Goal: Information Seeking & Learning: Stay updated

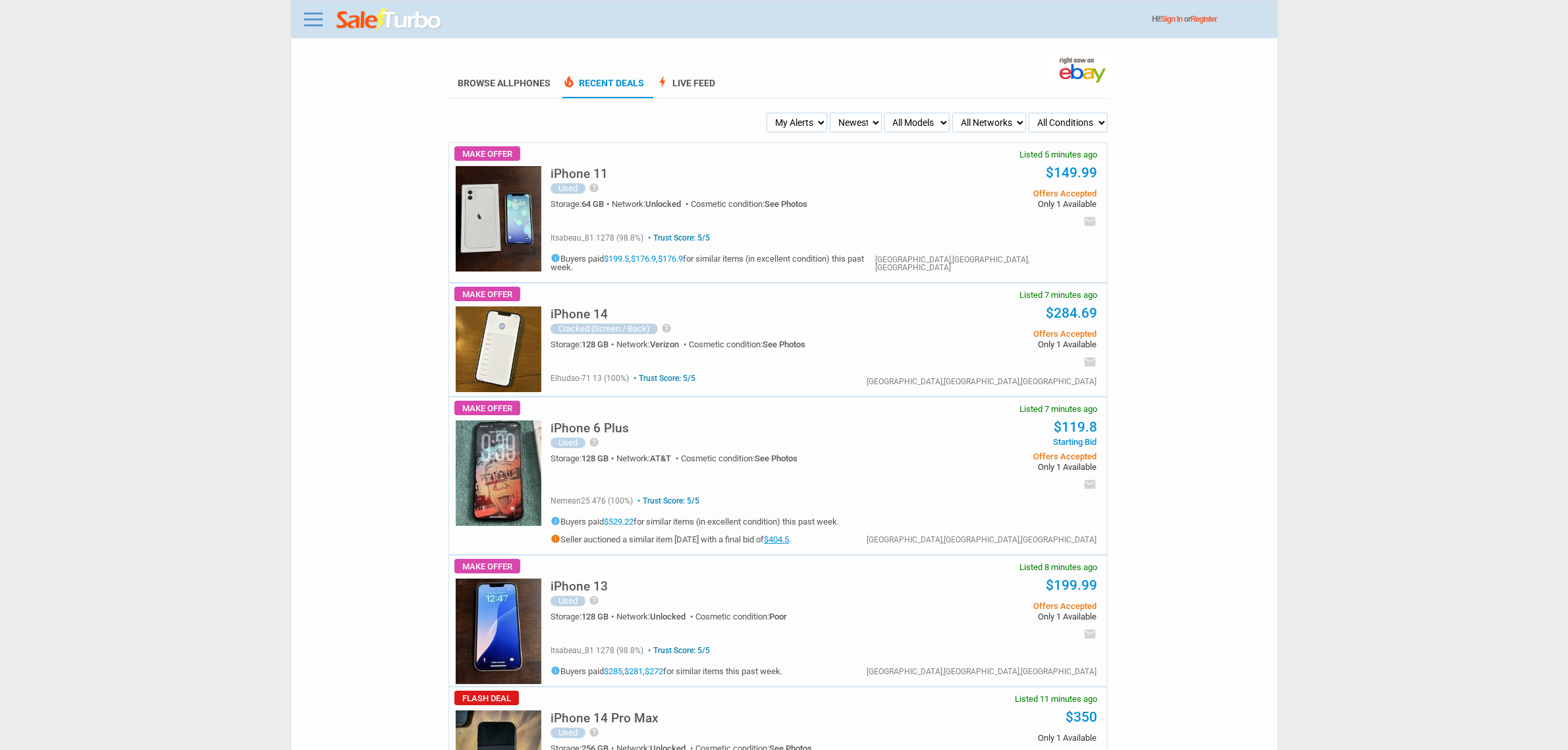
click at [790, 113] on select "My Alerts All Deals BIN Only w/ Offers Only" at bounding box center [797, 123] width 61 height 19
select select "flash_bin"
click at [768, 113] on select "My Alerts All Deals BIN Only w/ Offers Only" at bounding box center [797, 123] width 61 height 19
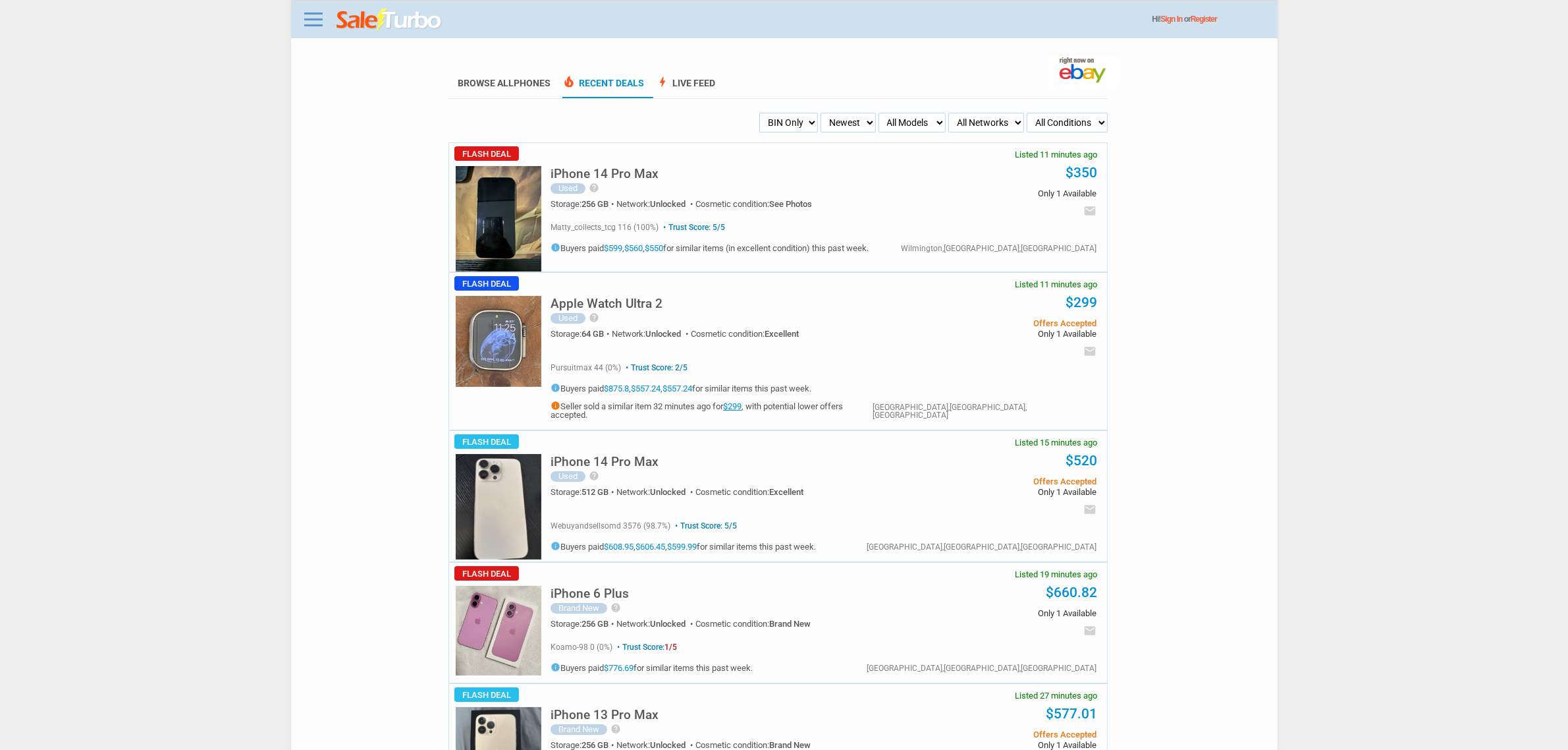
click at [504, 194] on img at bounding box center [499, 218] width 86 height 105
click at [500, 505] on img at bounding box center [499, 506] width 86 height 105
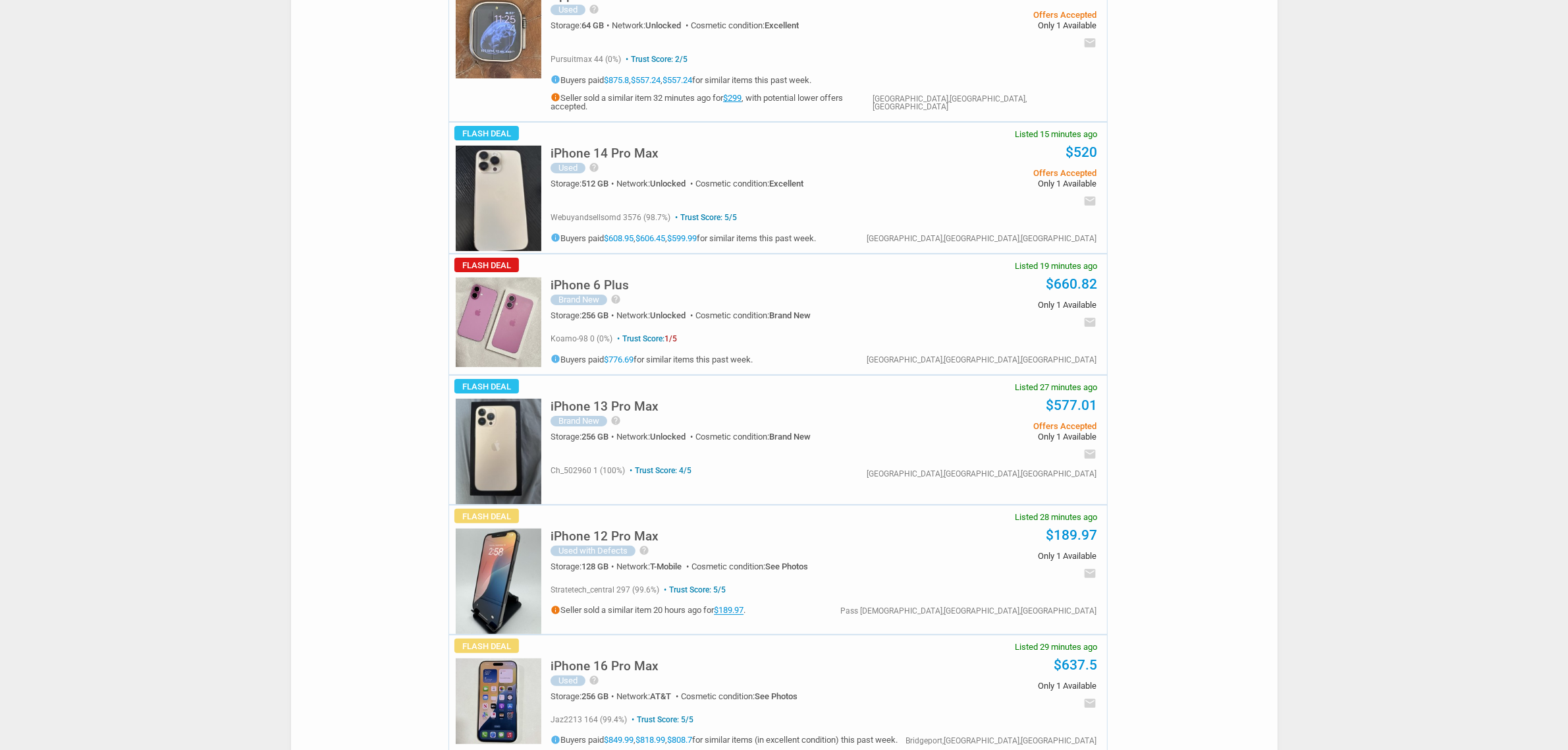
scroll to position [330, 0]
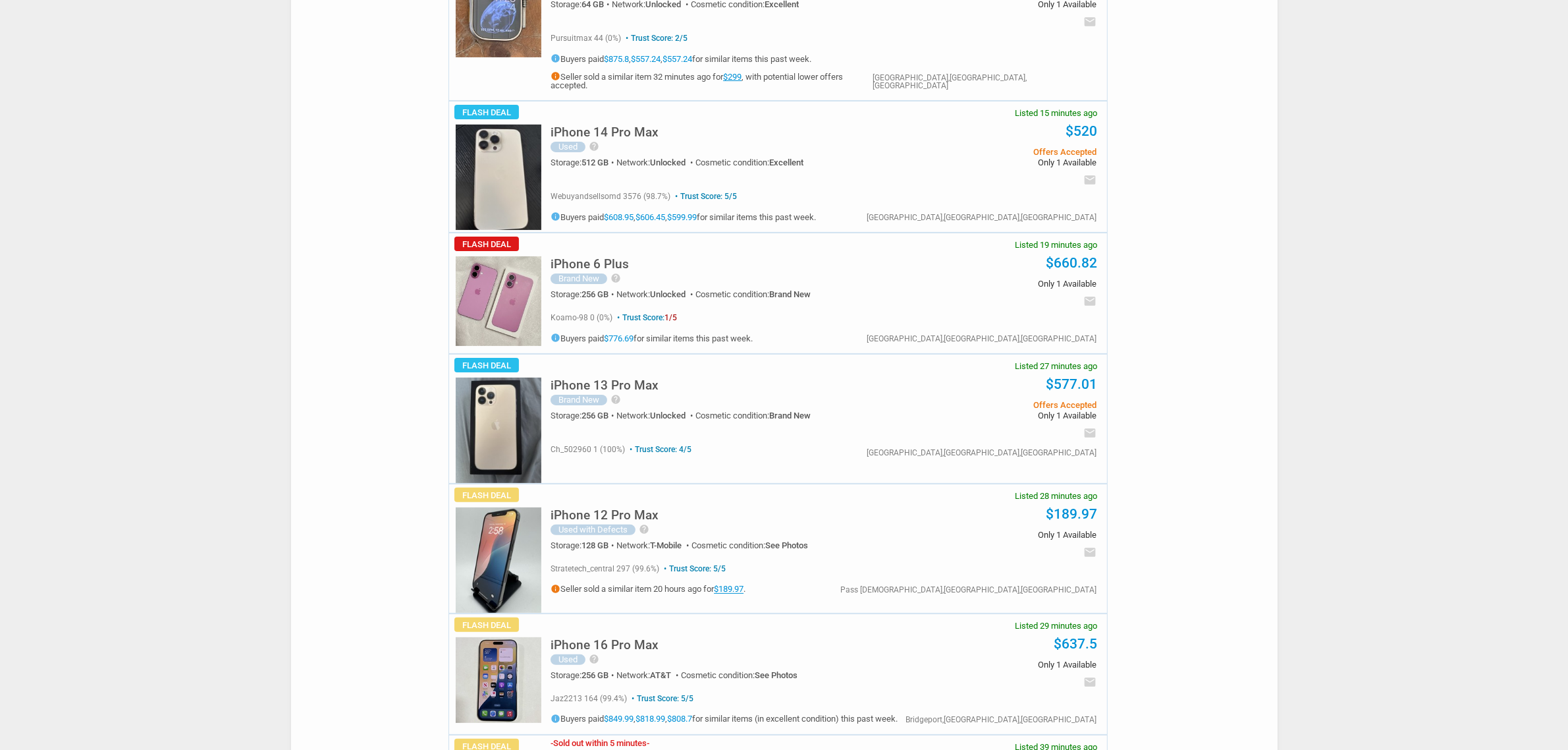
click at [479, 282] on img at bounding box center [499, 301] width 86 height 90
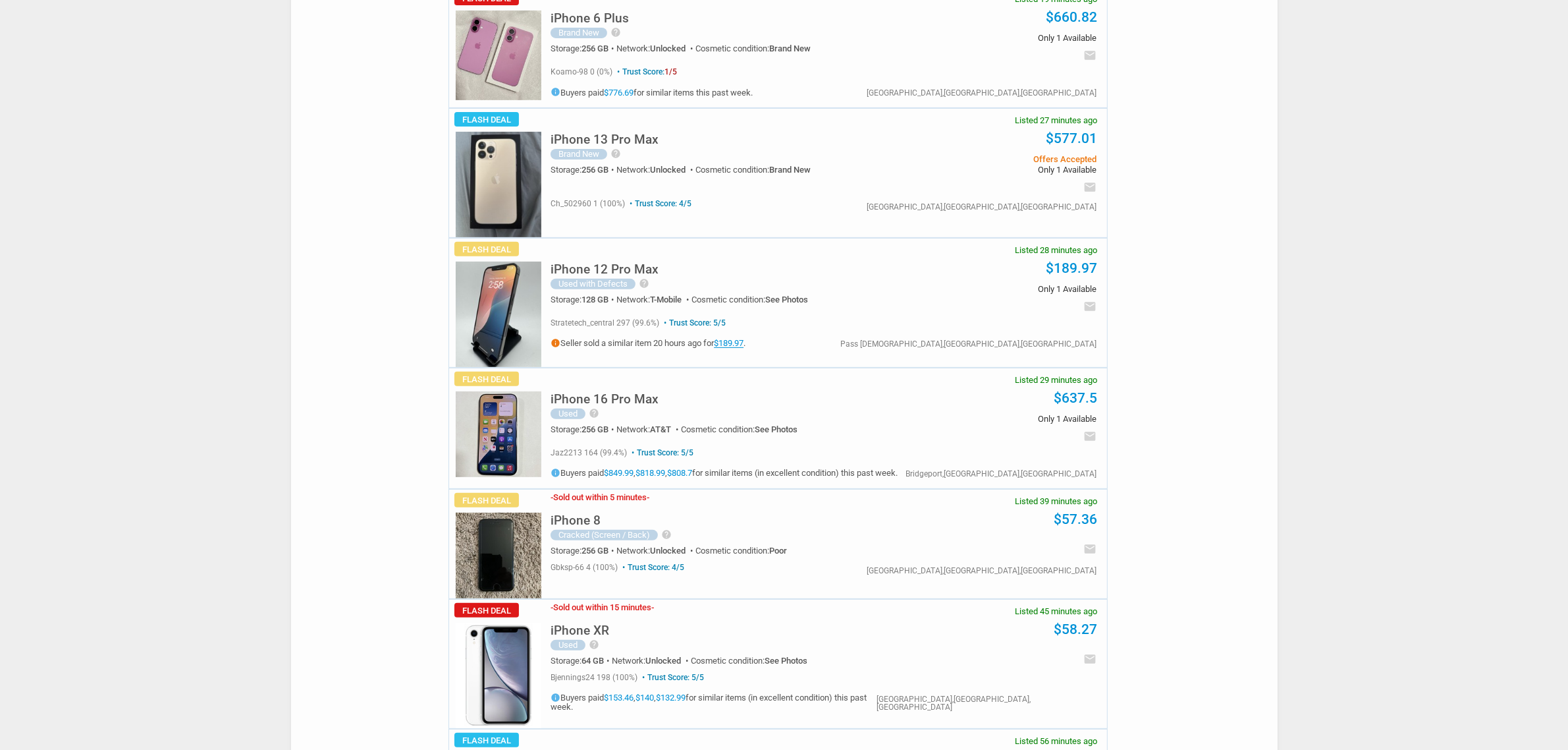
scroll to position [659, 0]
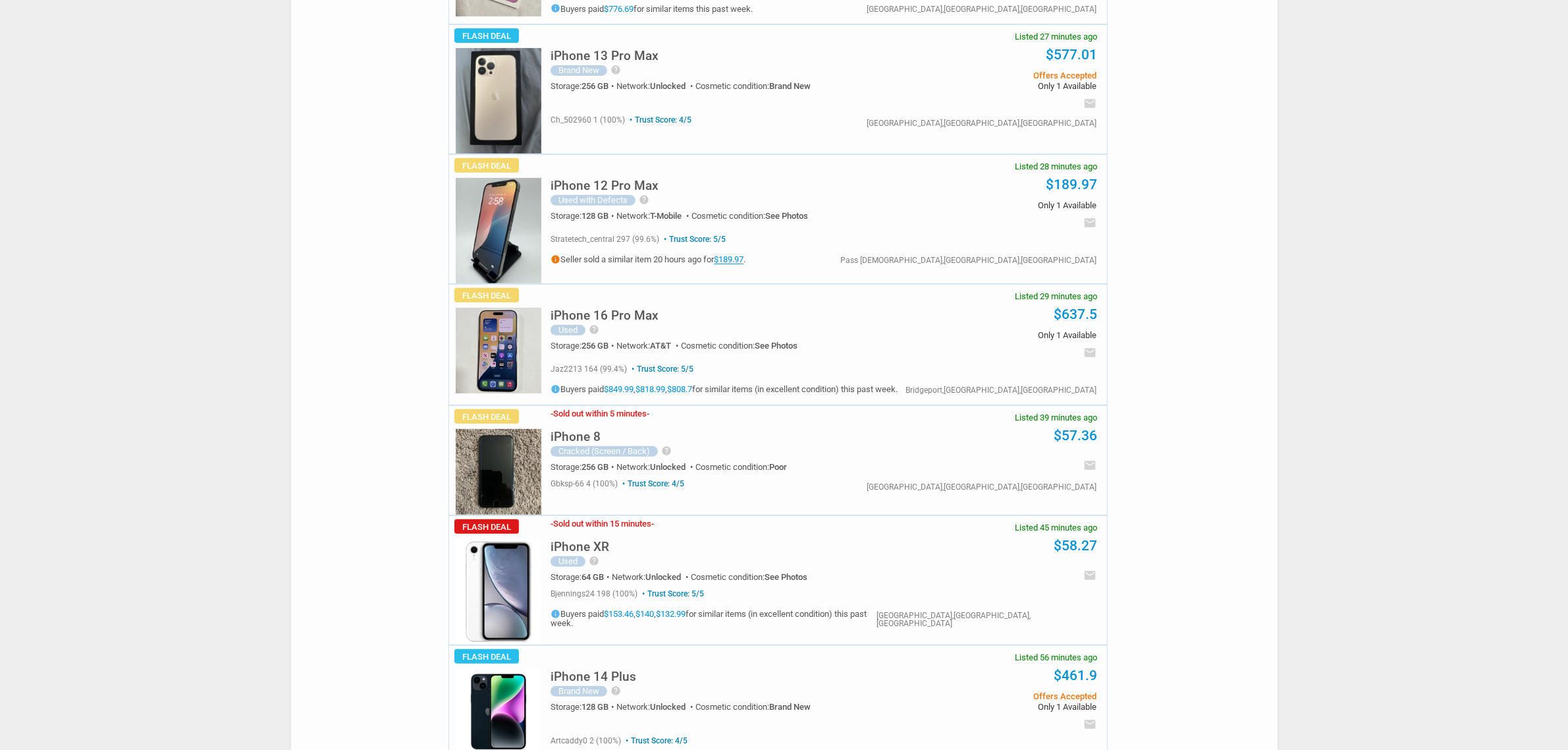
click at [492, 330] on img at bounding box center [499, 350] width 86 height 86
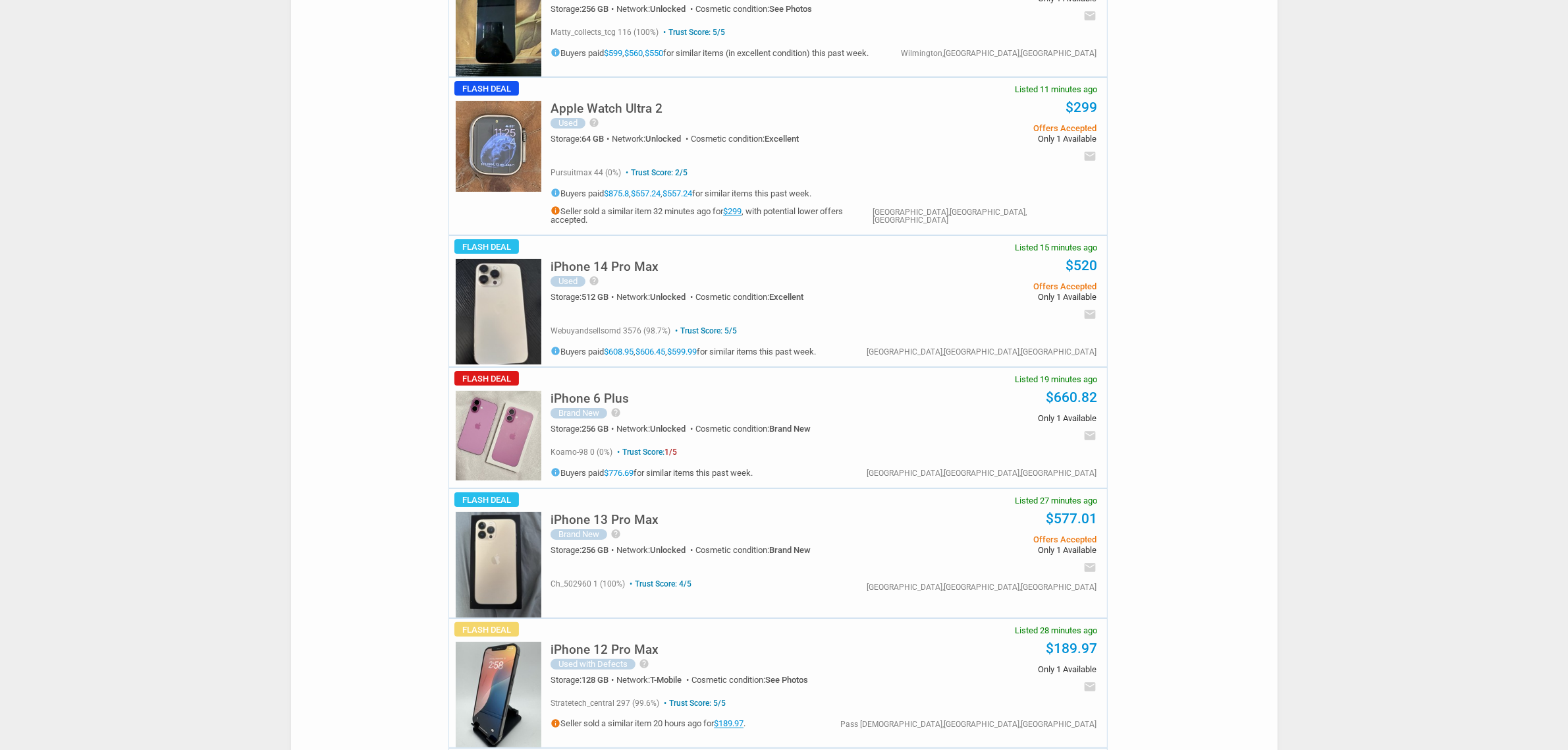
scroll to position [0, 0]
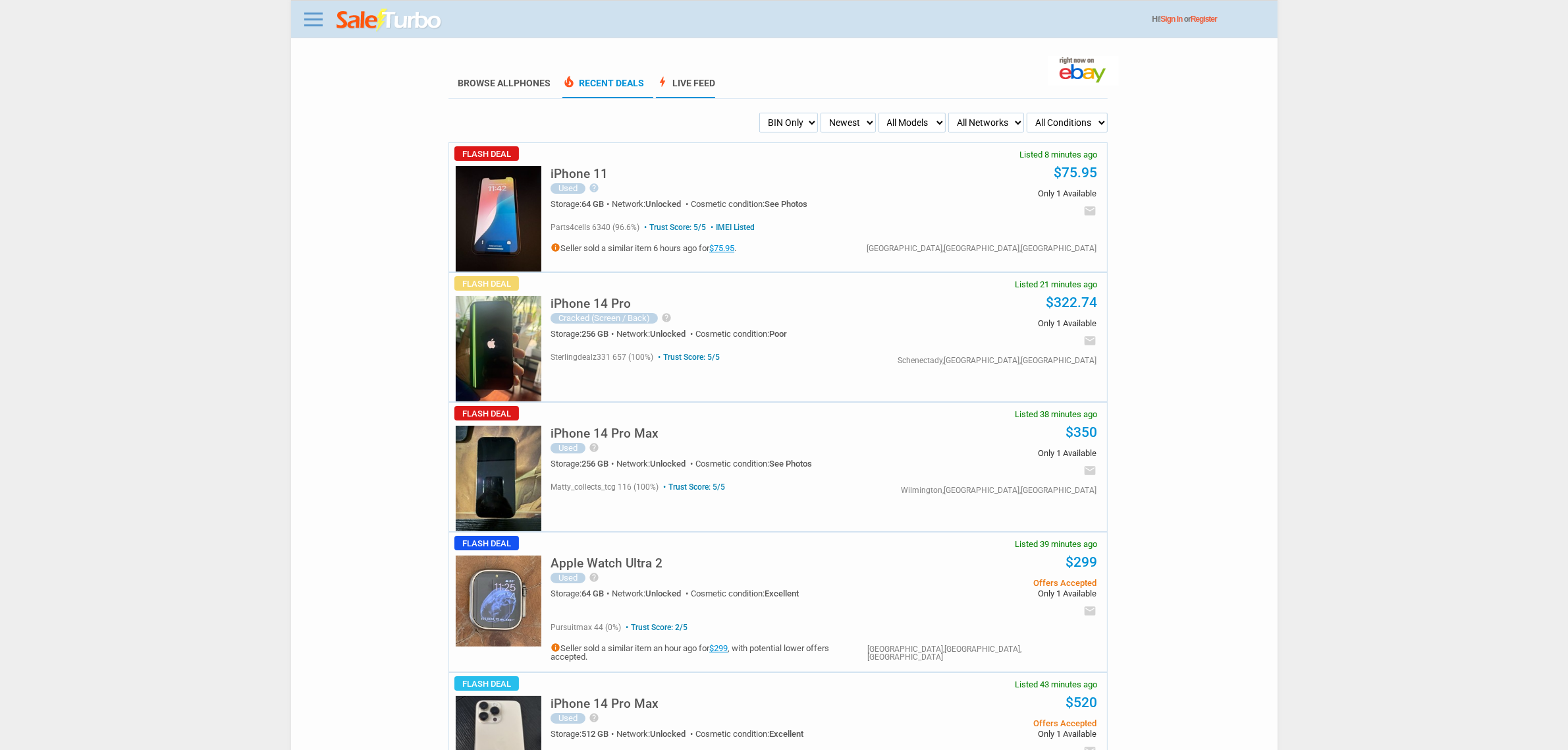
click at [691, 90] on link "bolt Live Feed" at bounding box center [685, 87] width 59 height 20
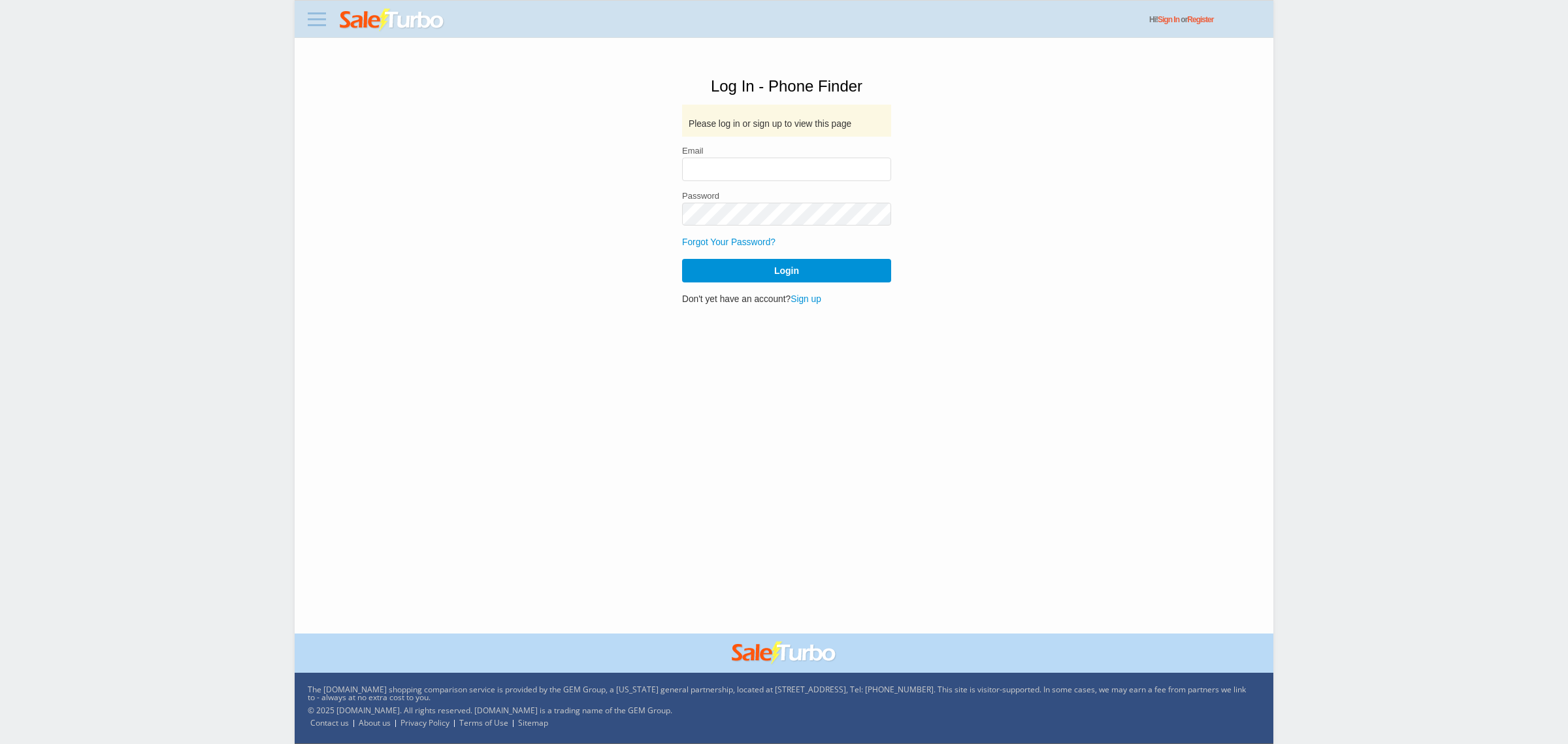
click at [310, 22] on link at bounding box center [316, 19] width 26 height 21
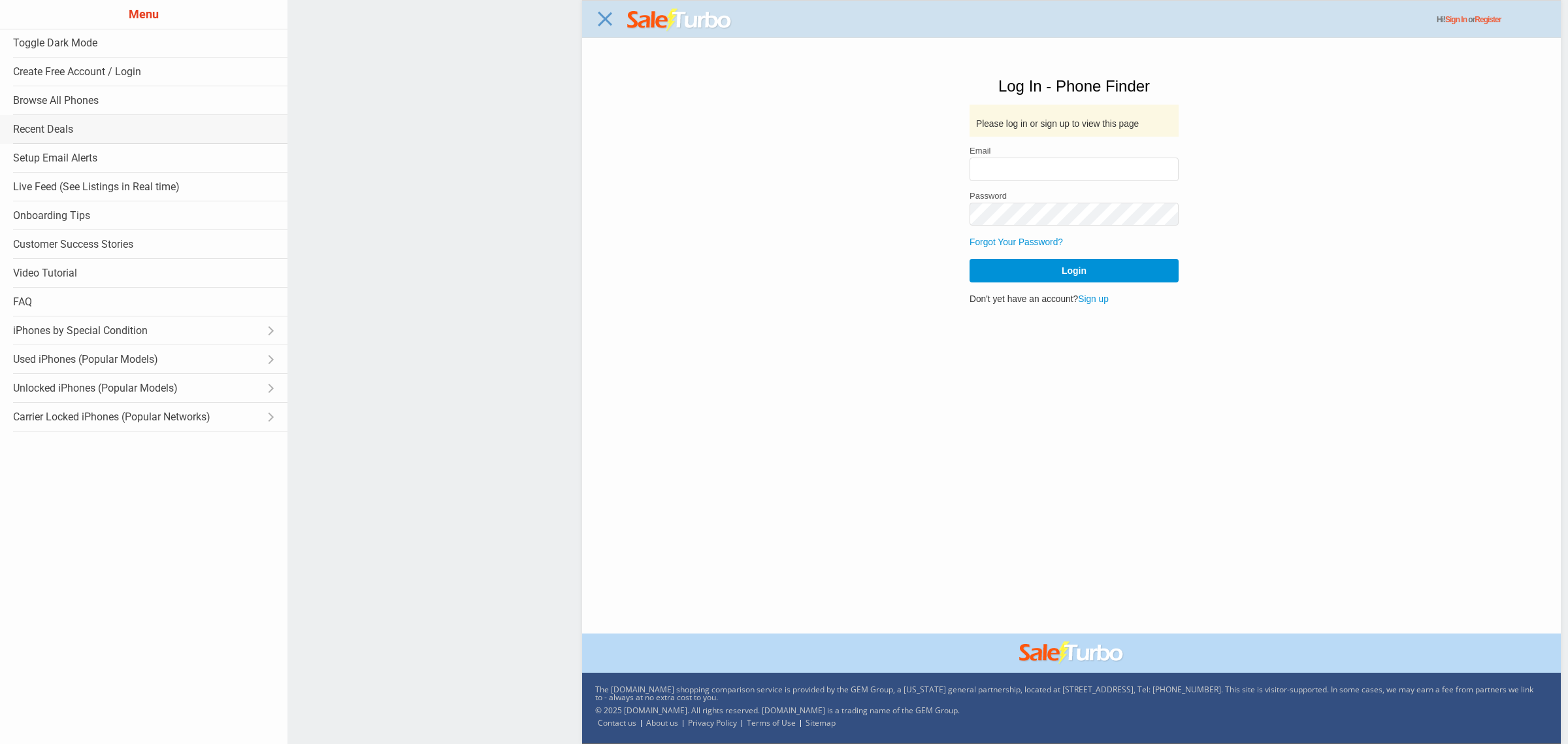
click at [81, 125] on link "Recent Deals" at bounding box center [144, 129] width 288 height 29
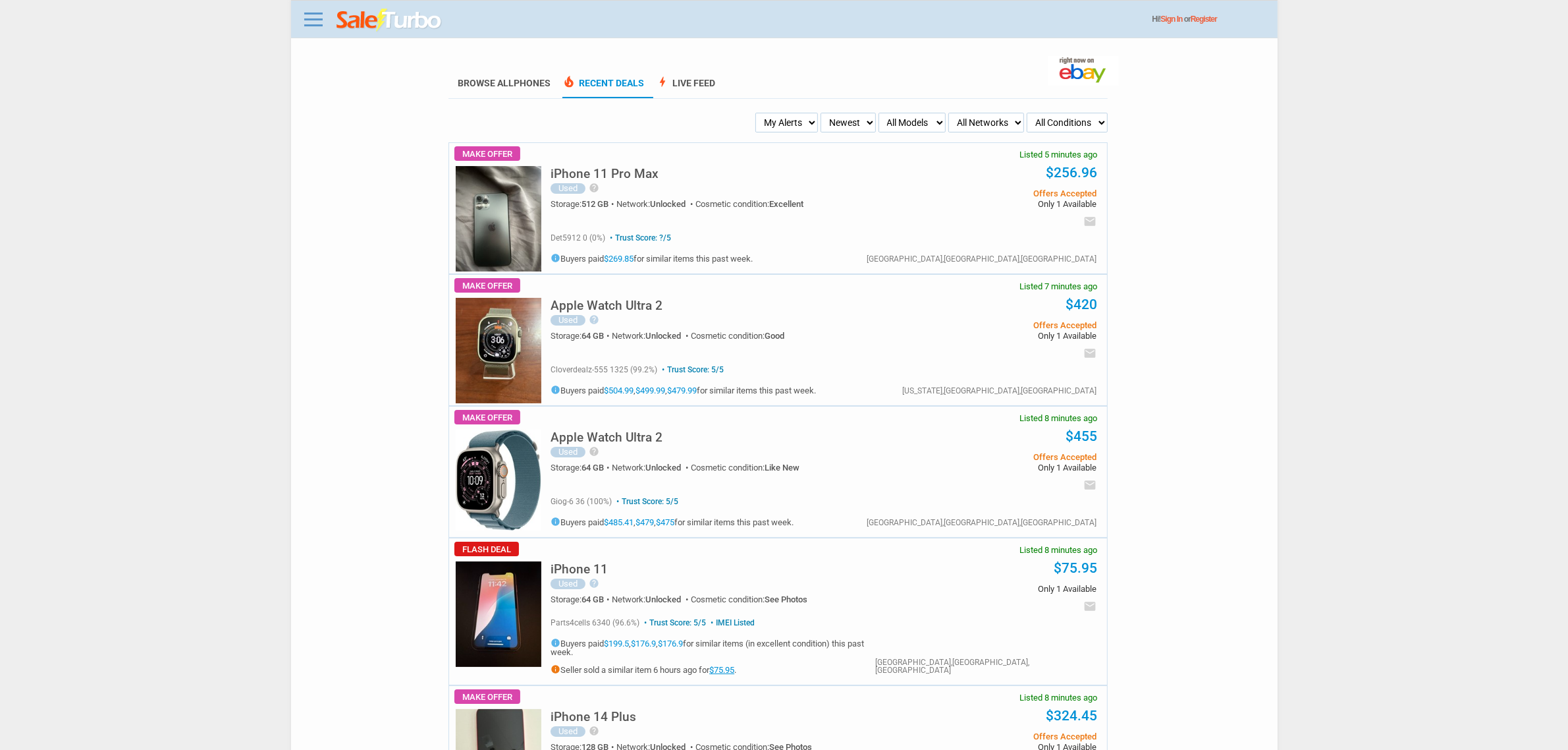
click at [771, 123] on select "My Alerts All Deals BIN Only w/ Offers Only" at bounding box center [786, 123] width 63 height 19
select select "flash_bin"
click at [759, 113] on select "My Alerts All Deals BIN Only w/ Offers Only" at bounding box center [786, 123] width 63 height 19
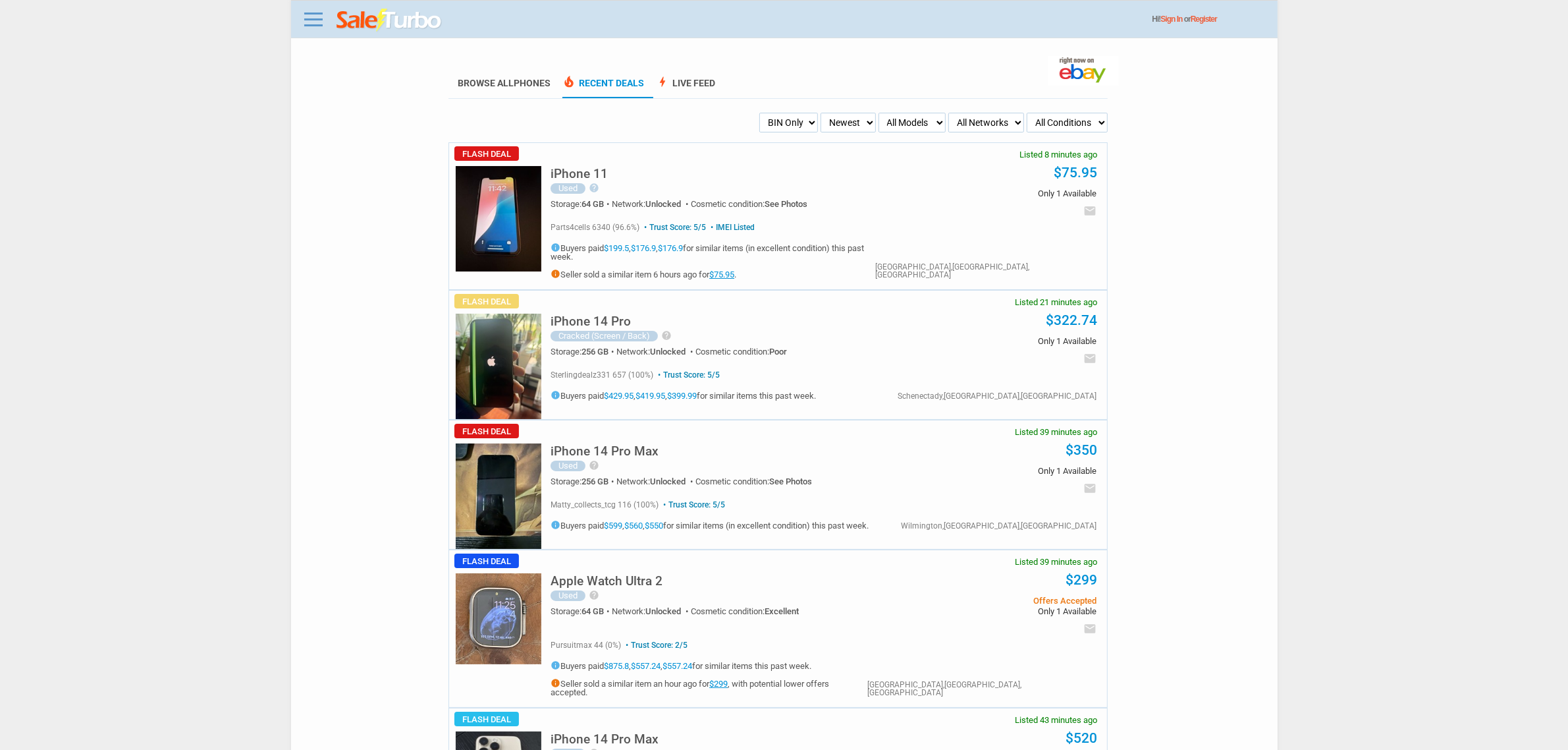
click at [787, 119] on select "My Alerts All Deals BIN Only w/ Offers Only" at bounding box center [788, 123] width 59 height 19
select select "sent"
click at [759, 113] on select "My Alerts All Deals BIN Only w/ Offers Only" at bounding box center [788, 123] width 59 height 19
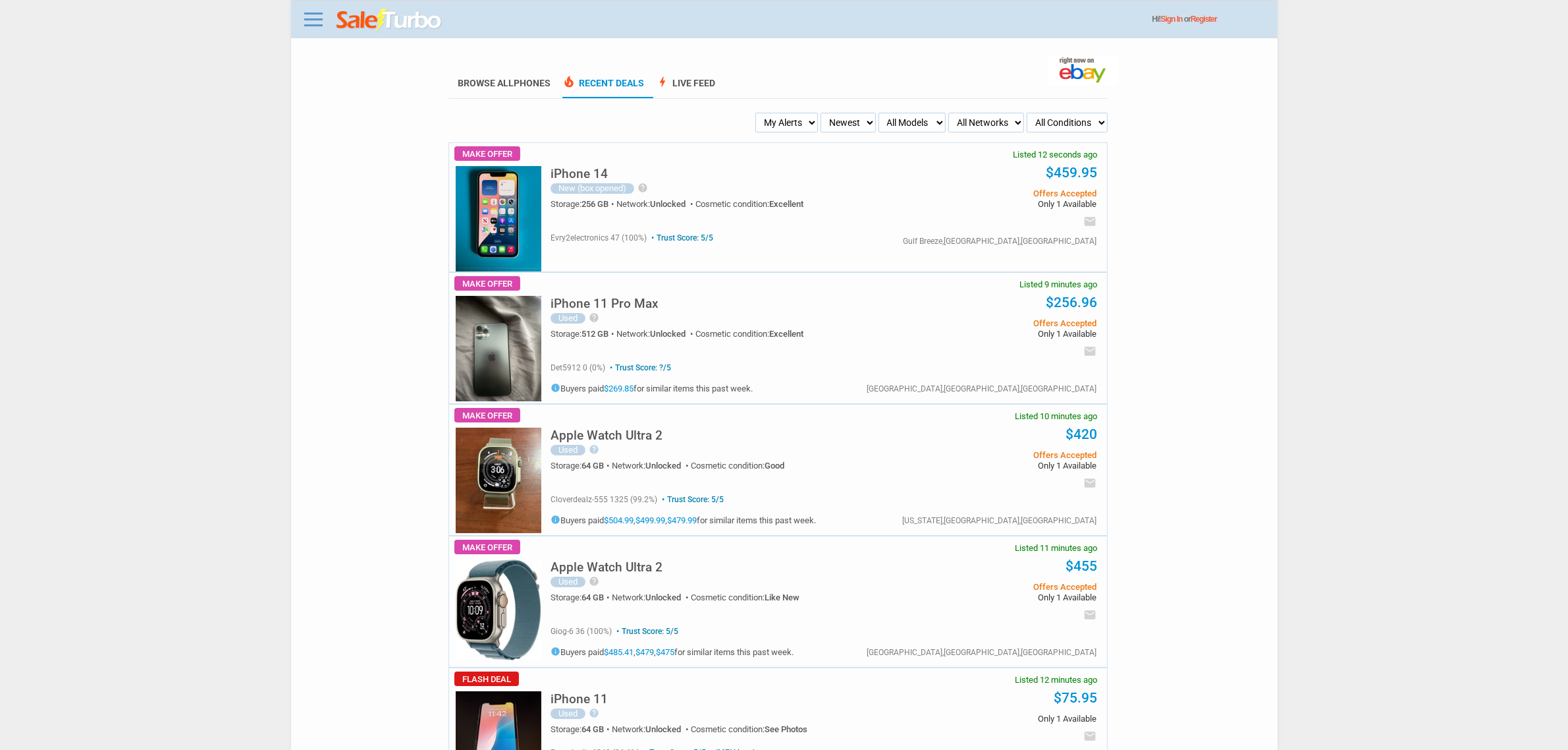
click at [682, 68] on section "Browse All Phones local_fire_department Recent Deals bolt Live Feed" at bounding box center [778, 76] width 660 height 46
click at [690, 86] on link "bolt Live Feed" at bounding box center [685, 87] width 59 height 20
